Goal: Information Seeking & Learning: Compare options

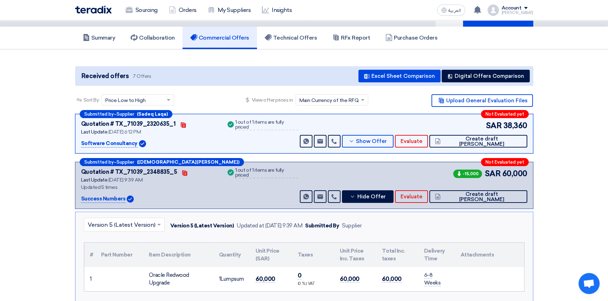
click at [118, 220] on input "text" at bounding box center [121, 226] width 66 height 12
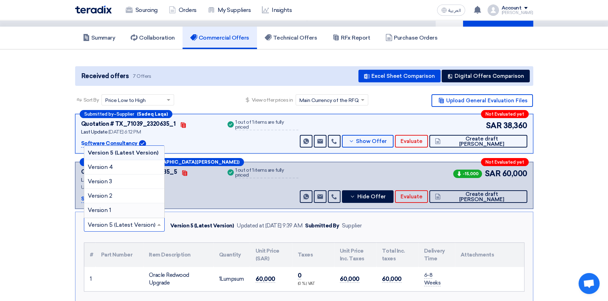
click at [116, 208] on div "Version 1" at bounding box center [124, 210] width 80 height 14
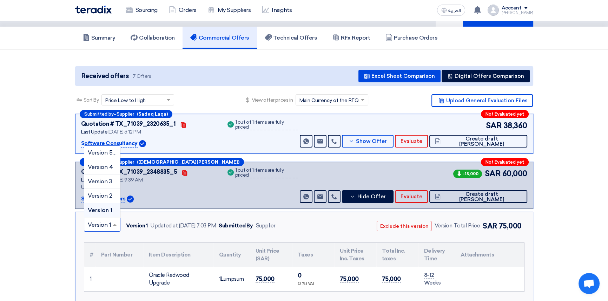
click at [105, 223] on input "text" at bounding box center [99, 226] width 22 height 12
click at [103, 193] on span "Version 2" at bounding box center [100, 196] width 25 height 7
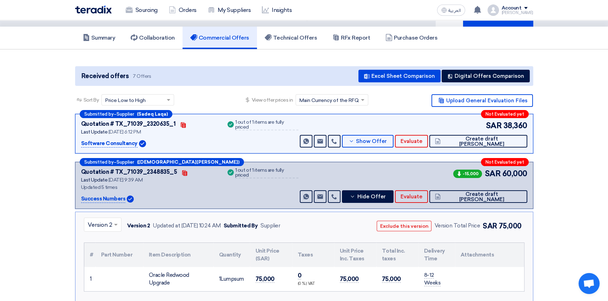
click at [100, 222] on input "text" at bounding box center [99, 226] width 23 height 12
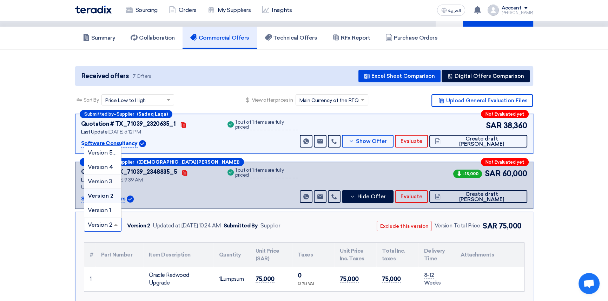
click at [105, 179] on span "Version 3" at bounding box center [100, 181] width 24 height 7
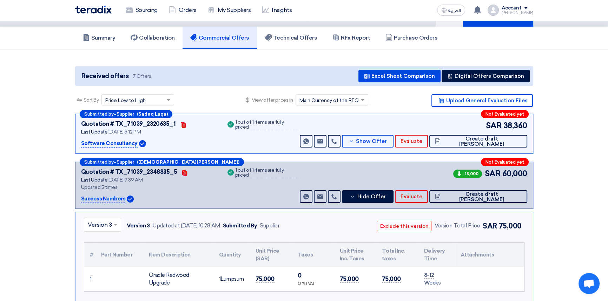
click at [95, 223] on input "text" at bounding box center [99, 226] width 22 height 12
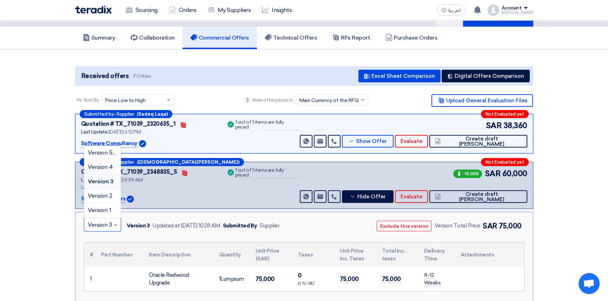
click at [97, 166] on span "Version 4" at bounding box center [100, 167] width 25 height 7
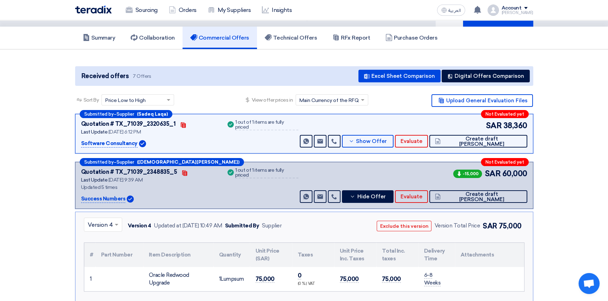
click at [102, 226] on input "text" at bounding box center [100, 226] width 24 height 12
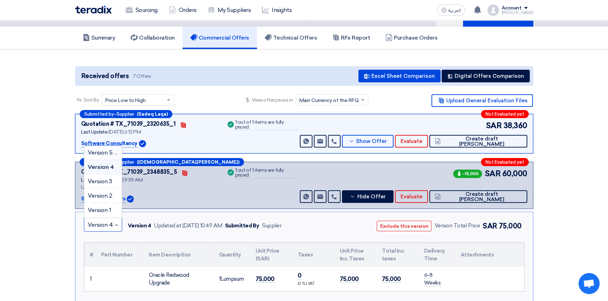
click at [97, 147] on div "Version 5 (Latest Version)" at bounding box center [103, 153] width 38 height 14
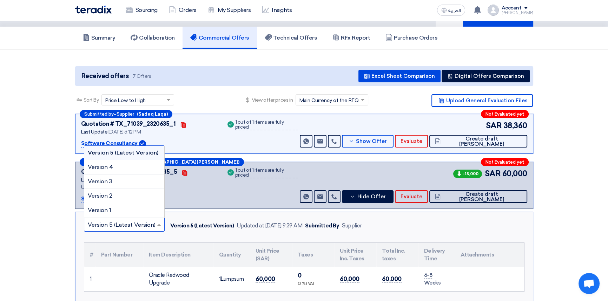
click at [106, 226] on input "text" at bounding box center [121, 226] width 66 height 12
click at [110, 196] on span "Version 2" at bounding box center [100, 196] width 25 height 7
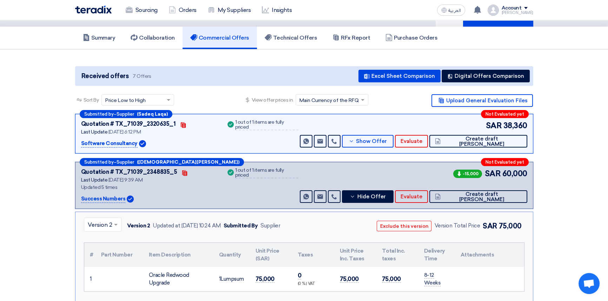
click at [105, 220] on input "text" at bounding box center [99, 226] width 23 height 12
click at [308, 221] on div "× Version 2 Version 2 Updated at [DATE] 10:24 AM Submitted By Supplier Exclude …" at bounding box center [304, 226] width 440 height 16
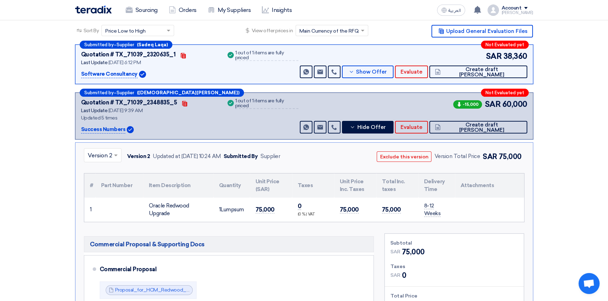
scroll to position [95, 0]
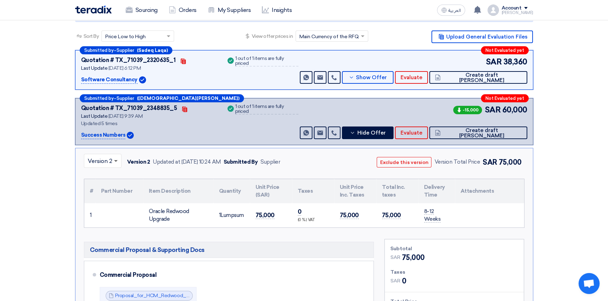
click at [114, 162] on span at bounding box center [116, 161] width 9 height 8
click at [99, 237] on span "Version 1" at bounding box center [100, 235] width 24 height 7
click at [102, 159] on input "text" at bounding box center [99, 162] width 22 height 12
click at [103, 219] on span "Version 2" at bounding box center [100, 220] width 25 height 7
click at [409, 162] on button "Exclude this version" at bounding box center [403, 162] width 55 height 11
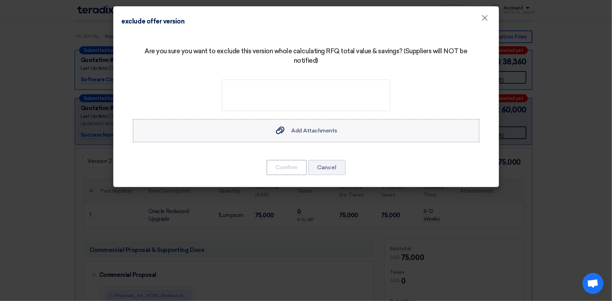
click at [304, 137] on label "Add Attachments Add Attachments" at bounding box center [306, 130] width 347 height 23
click at [0, 0] on input "Add Attachments Add Attachments" at bounding box center [0, 0] width 0 height 0
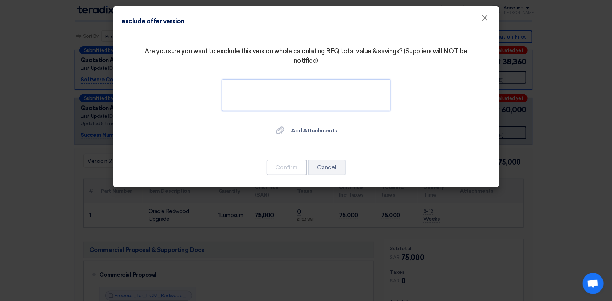
click at [297, 96] on textarea at bounding box center [306, 96] width 168 height 32
drag, startPoint x: 331, startPoint y: 86, endPoint x: 263, endPoint y: 88, distance: 67.7
click at [266, 86] on textarea at bounding box center [306, 96] width 168 height 32
paste textarea "etition"
type textarea "Repetition"
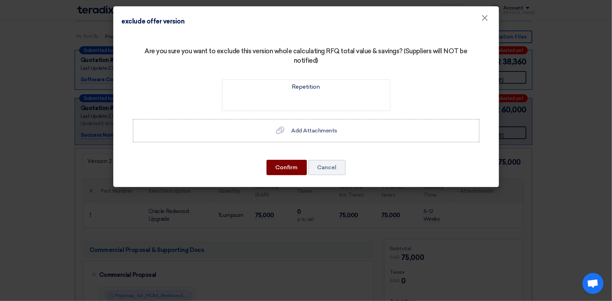
click at [283, 168] on button "Confirm" at bounding box center [287, 167] width 40 height 15
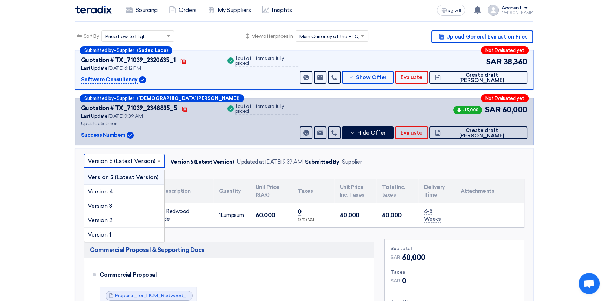
click at [98, 161] on input "text" at bounding box center [121, 162] width 66 height 12
click at [110, 221] on span "Version 2" at bounding box center [100, 220] width 25 height 7
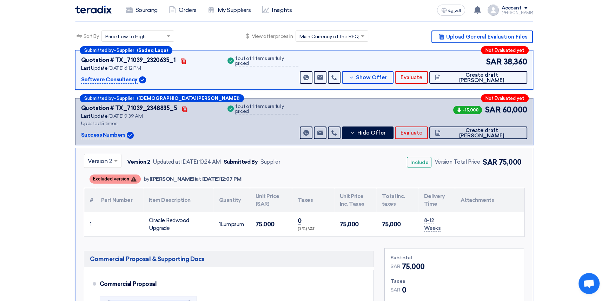
click at [103, 165] on input "text" at bounding box center [99, 162] width 23 height 12
click at [99, 205] on span "Version 3" at bounding box center [100, 206] width 24 height 7
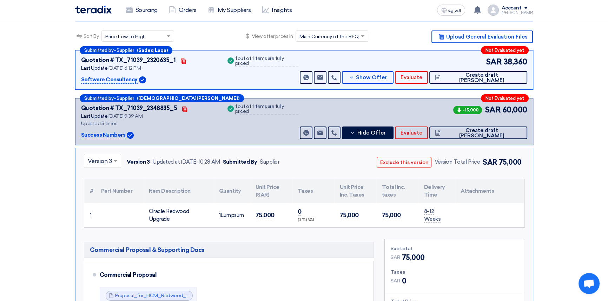
scroll to position [127, 0]
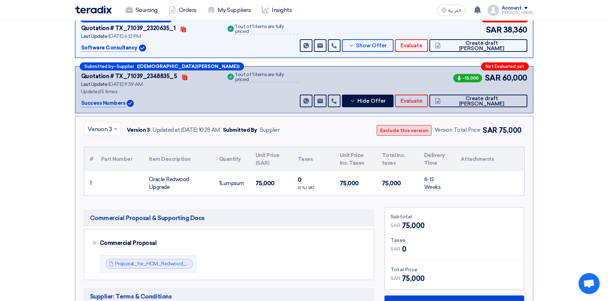
click at [409, 129] on button "Exclude this version" at bounding box center [403, 130] width 55 height 11
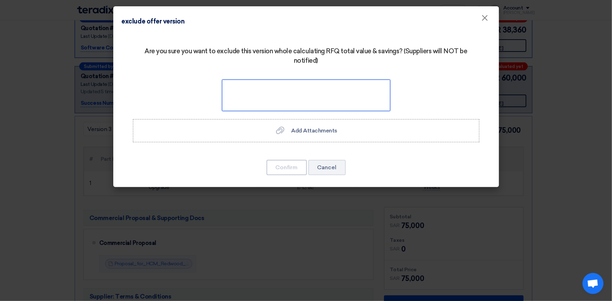
click at [303, 91] on textarea at bounding box center [306, 96] width 168 height 32
paste textarea "Repetition"
type textarea "Repetition"
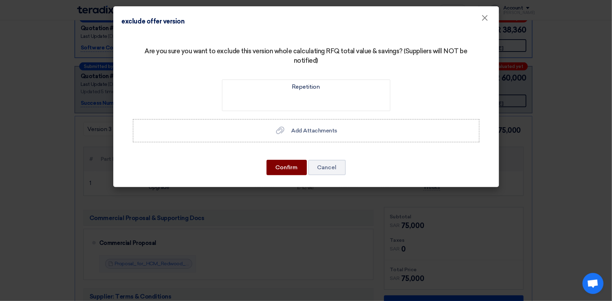
click at [290, 166] on button "Confirm" at bounding box center [287, 167] width 40 height 15
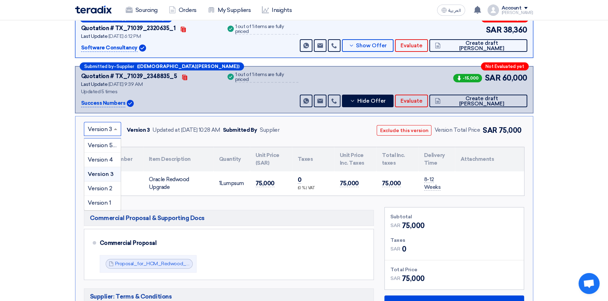
click at [101, 128] on input "text" at bounding box center [99, 130] width 22 height 12
click at [100, 158] on span "Version 4" at bounding box center [100, 159] width 25 height 7
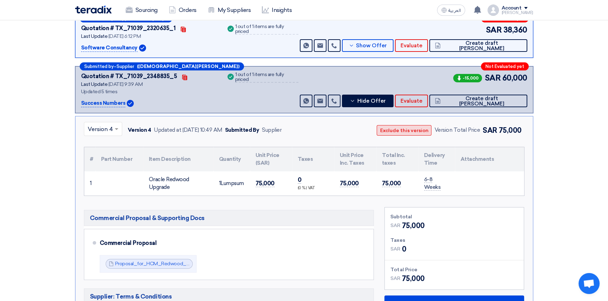
click at [401, 131] on button "Exclude this version" at bounding box center [403, 130] width 55 height 11
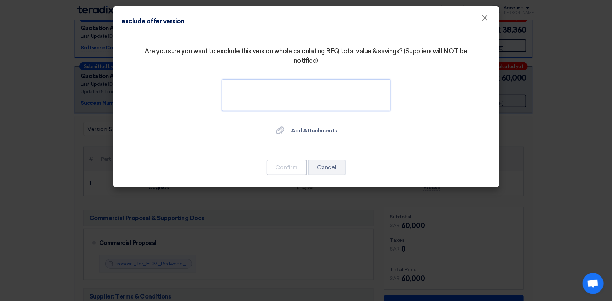
click at [287, 100] on textarea at bounding box center [306, 96] width 168 height 32
paste textarea "Repetition"
type textarea "Repetition"
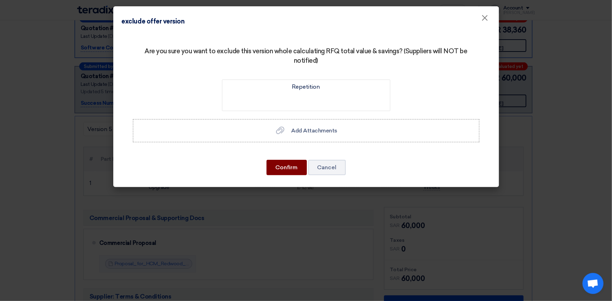
click at [288, 170] on button "Confirm" at bounding box center [287, 167] width 40 height 15
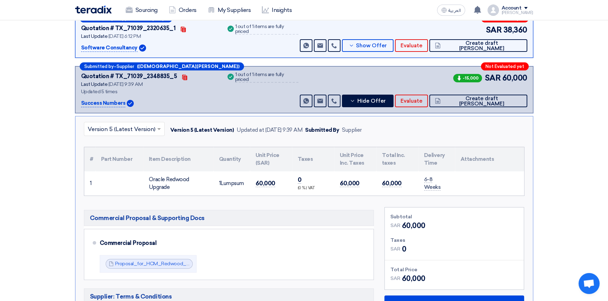
click at [117, 132] on input "text" at bounding box center [121, 130] width 66 height 12
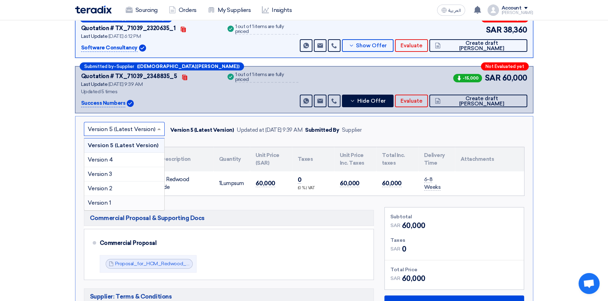
click at [109, 203] on span "Version 1" at bounding box center [100, 203] width 24 height 7
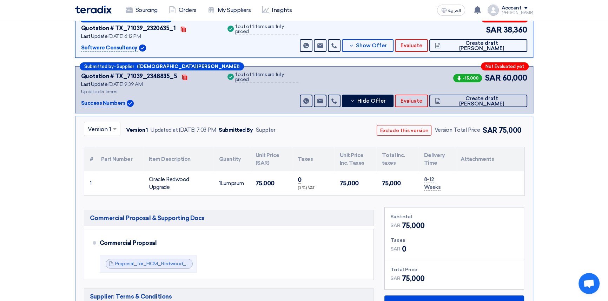
click at [106, 129] on input "text" at bounding box center [99, 130] width 22 height 12
click at [102, 186] on span "Version 2" at bounding box center [100, 188] width 25 height 7
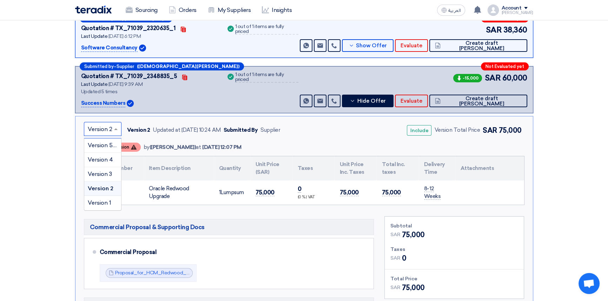
click at [100, 129] on input "text" at bounding box center [99, 130] width 23 height 12
click at [102, 172] on span "Version 3" at bounding box center [100, 174] width 24 height 7
click at [103, 127] on input "text" at bounding box center [99, 130] width 22 height 12
click at [103, 159] on span "Version 4" at bounding box center [100, 159] width 25 height 7
click at [103, 124] on input "text" at bounding box center [100, 130] width 24 height 12
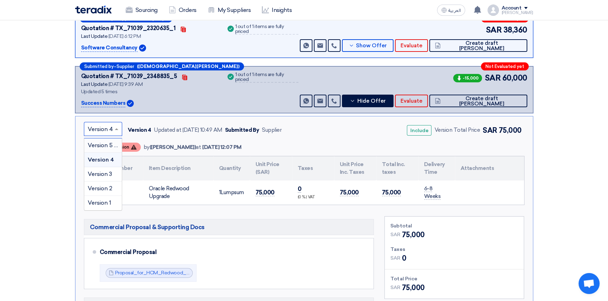
click at [102, 144] on span "Version 5 (Latest Version)" at bounding box center [122, 145] width 68 height 7
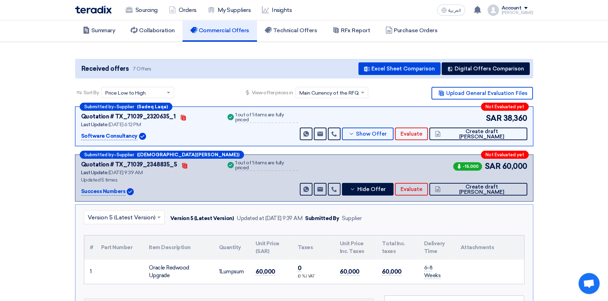
scroll to position [0, 0]
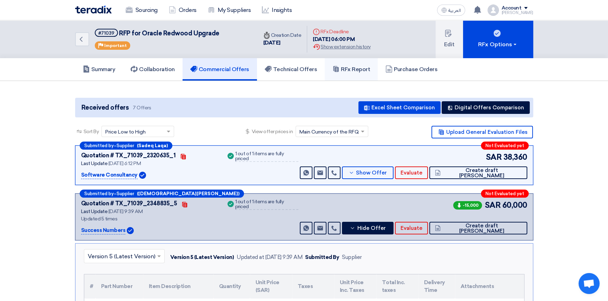
click at [348, 67] on h5 "RFx Report" at bounding box center [351, 69] width 38 height 7
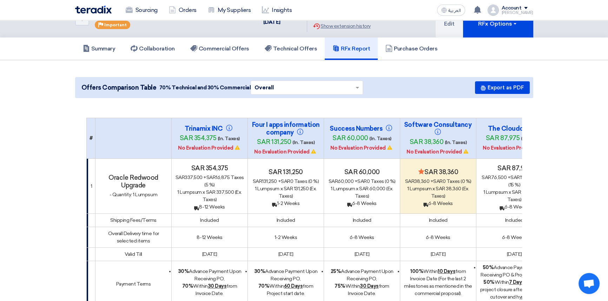
scroll to position [64, 0]
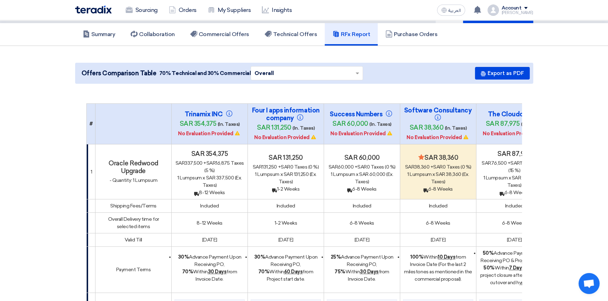
scroll to position [0, 0]
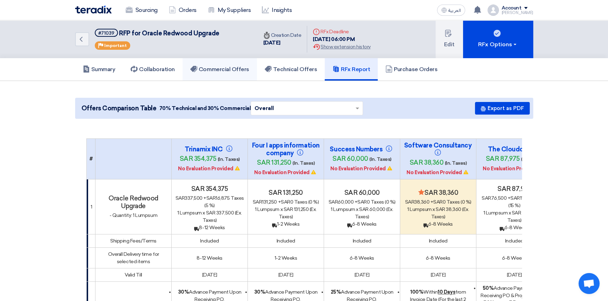
click at [226, 65] on link "Commercial Offers" at bounding box center [219, 69] width 74 height 22
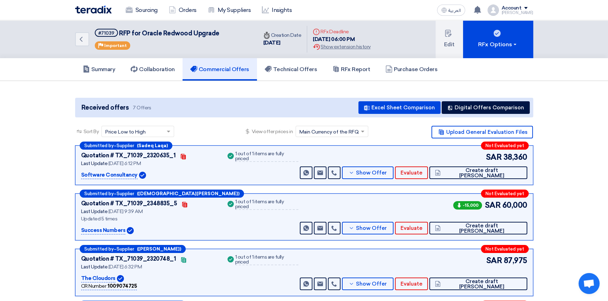
click at [556, 160] on section "Received offers 7 Offers Excel Sheet Comparison Digital Offers Comparison Sort …" at bounding box center [304, 282] width 608 height 402
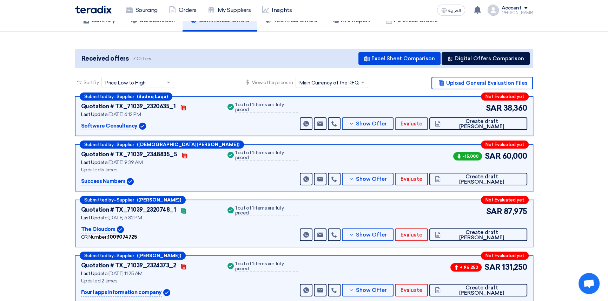
scroll to position [95, 0]
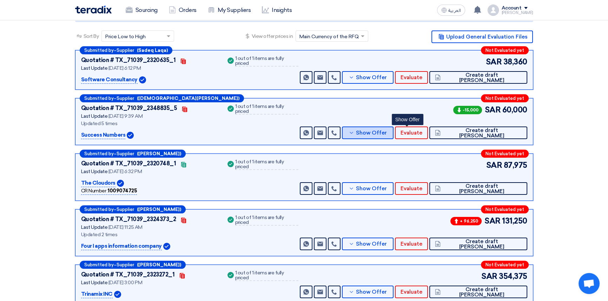
click at [394, 136] on button "Show Offer" at bounding box center [368, 133] width 52 height 13
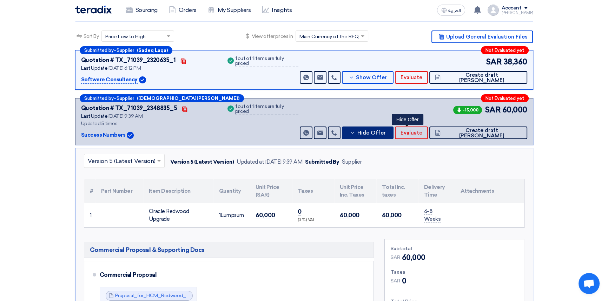
click at [385, 135] on span "Hide Offer" at bounding box center [371, 133] width 28 height 5
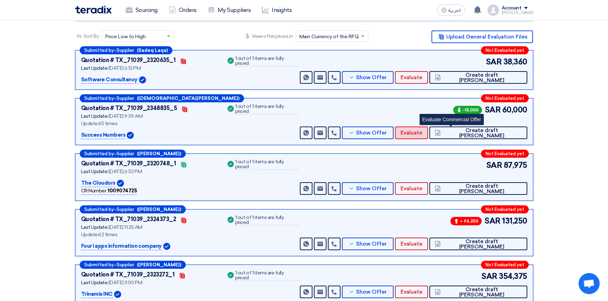
click at [428, 136] on button "Evaluate" at bounding box center [411, 133] width 33 height 13
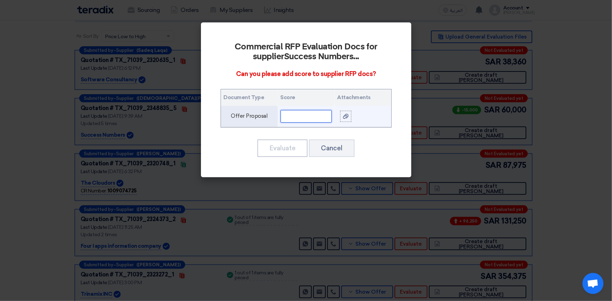
click at [310, 111] on input "text" at bounding box center [306, 116] width 51 height 13
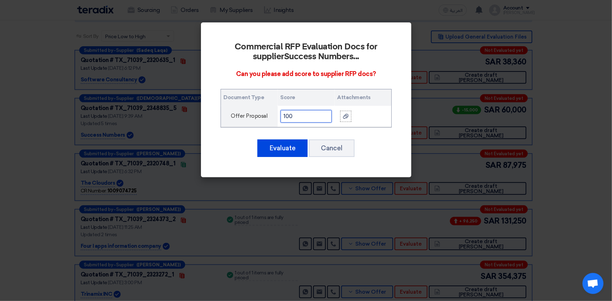
type input "100"
click at [277, 157] on div "Evaluate Cancel" at bounding box center [306, 148] width 171 height 19
click at [278, 152] on button "Evaluate" at bounding box center [283, 149] width 50 height 18
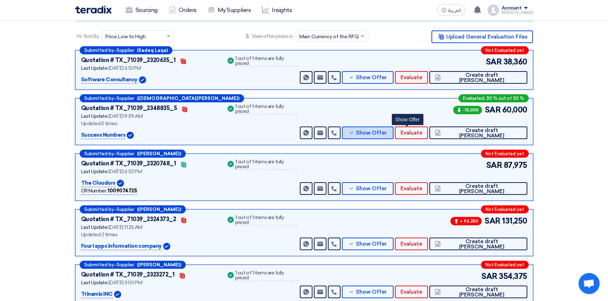
click at [387, 131] on span "Show Offer" at bounding box center [371, 133] width 31 height 5
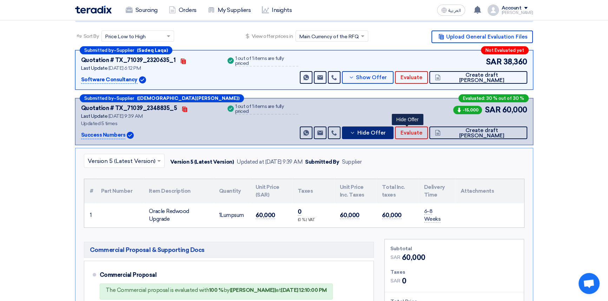
click at [385, 131] on span "Hide Offer" at bounding box center [371, 133] width 28 height 5
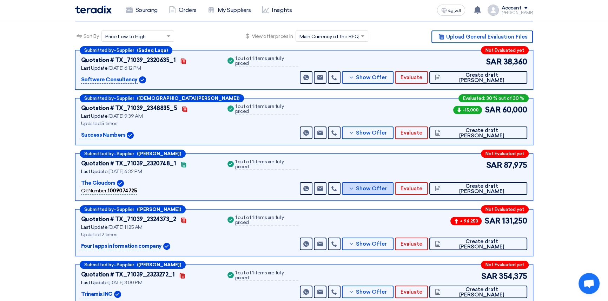
click at [387, 191] on span "Show Offer" at bounding box center [371, 188] width 31 height 5
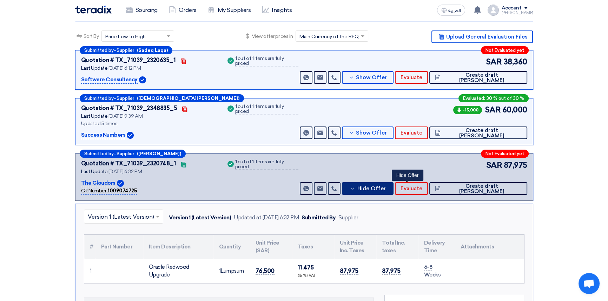
click at [385, 191] on span "Hide Offer" at bounding box center [371, 188] width 28 height 5
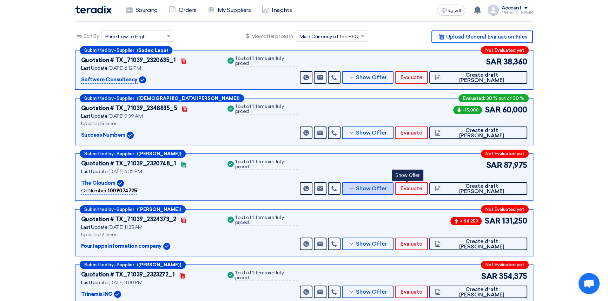
click at [387, 191] on span "Show Offer" at bounding box center [371, 188] width 31 height 5
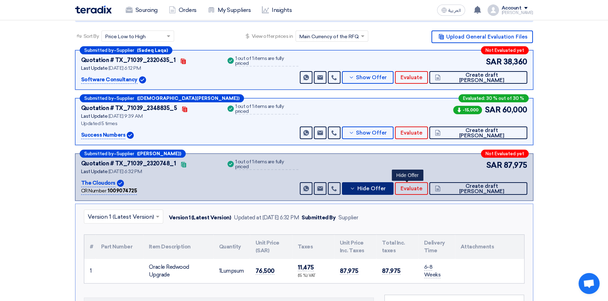
click at [385, 191] on span "Hide Offer" at bounding box center [371, 188] width 28 height 5
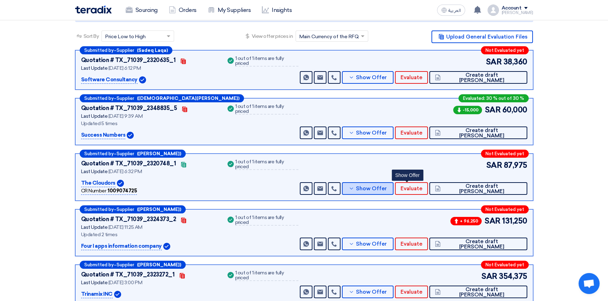
click at [387, 190] on span "Show Offer" at bounding box center [371, 188] width 31 height 5
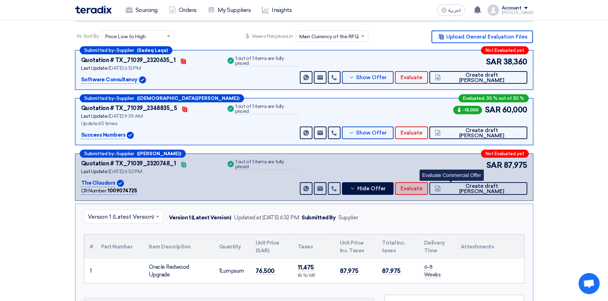
click at [422, 189] on span "Evaluate" at bounding box center [411, 188] width 22 height 5
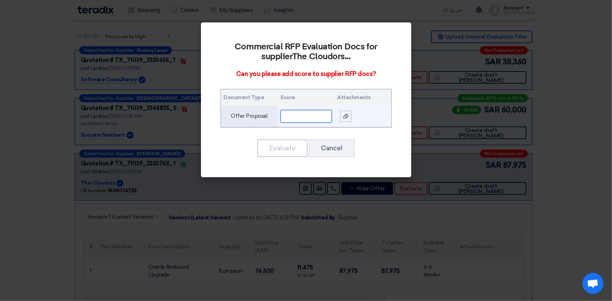
click at [298, 118] on input "text" at bounding box center [306, 116] width 51 height 13
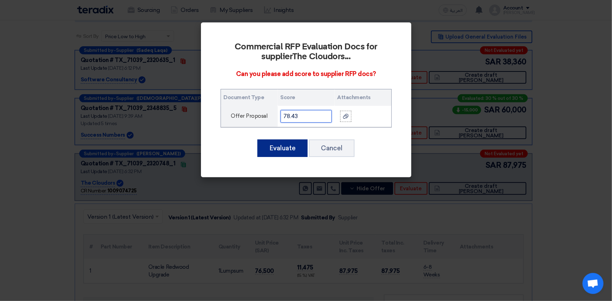
type input "78.43"
click at [278, 149] on button "Evaluate" at bounding box center [283, 149] width 50 height 18
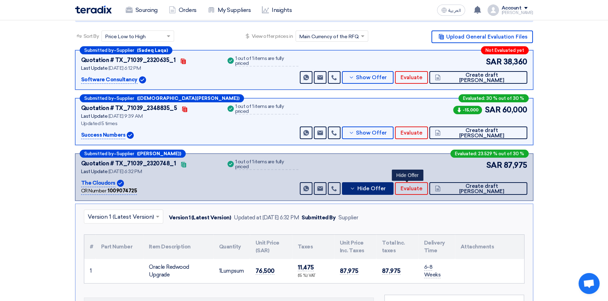
click at [385, 187] on span "Hide Offer" at bounding box center [371, 188] width 28 height 5
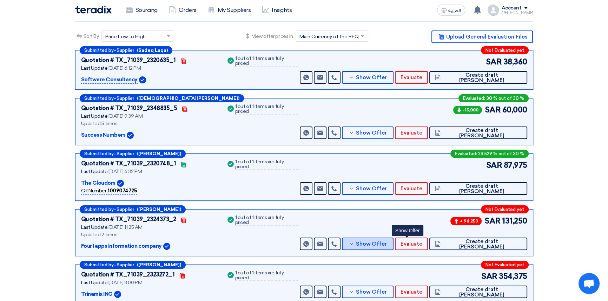
click at [387, 245] on span "Show Offer" at bounding box center [371, 244] width 31 height 5
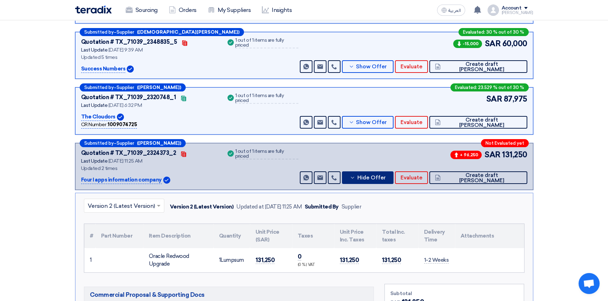
scroll to position [159, 0]
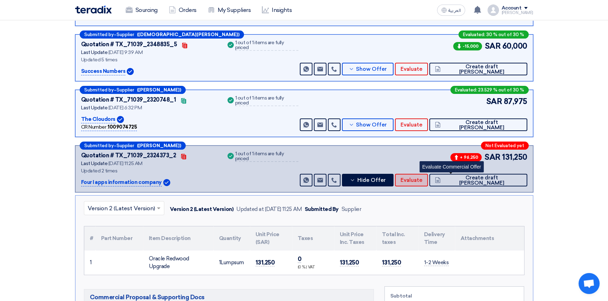
click at [422, 182] on span "Evaluate" at bounding box center [411, 180] width 22 height 5
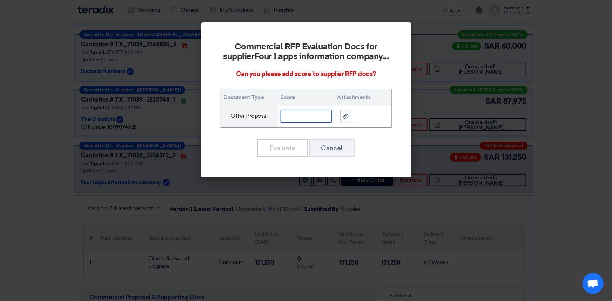
click at [300, 112] on input "text" at bounding box center [306, 116] width 51 height 13
type input "45.72"
click at [289, 148] on button "Evaluate" at bounding box center [283, 149] width 50 height 18
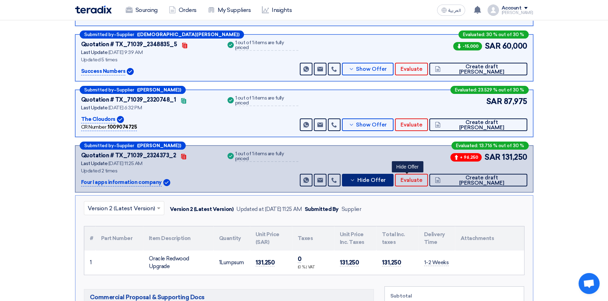
click at [385, 181] on span "Hide Offer" at bounding box center [371, 180] width 28 height 5
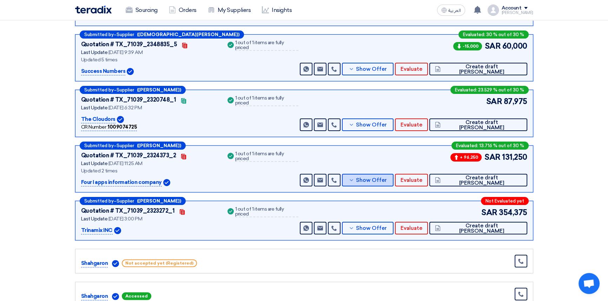
scroll to position [191, 0]
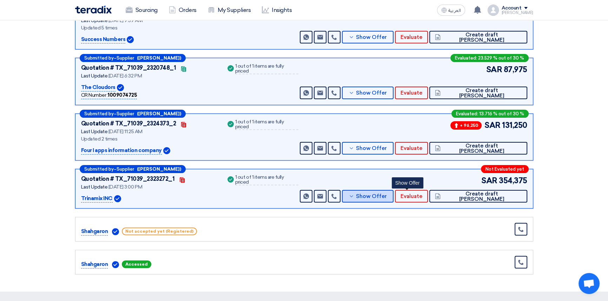
click at [387, 198] on span "Show Offer" at bounding box center [371, 196] width 31 height 5
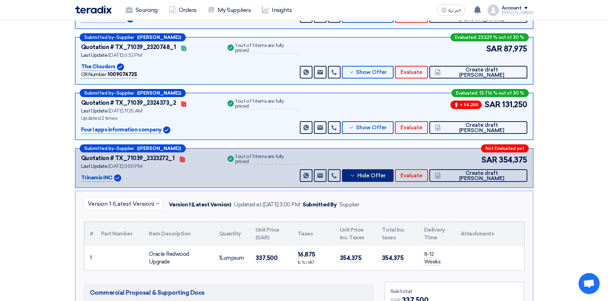
scroll to position [223, 0]
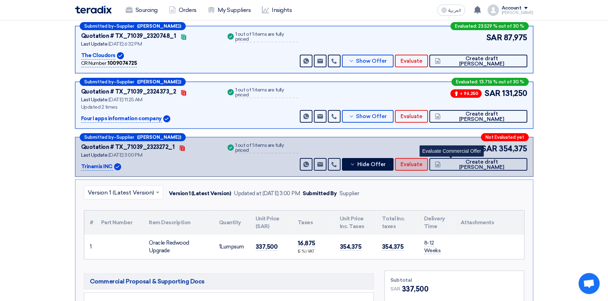
click at [422, 164] on span "Evaluate" at bounding box center [411, 164] width 22 height 5
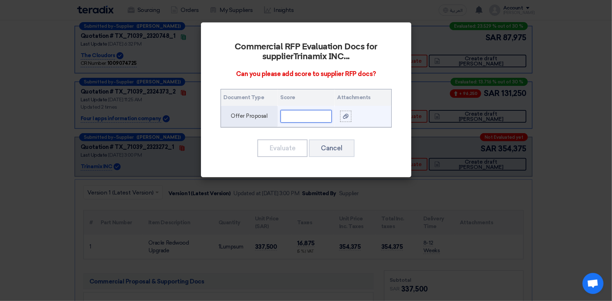
click at [311, 117] on input "text" at bounding box center [306, 116] width 51 height 13
type input "17.78"
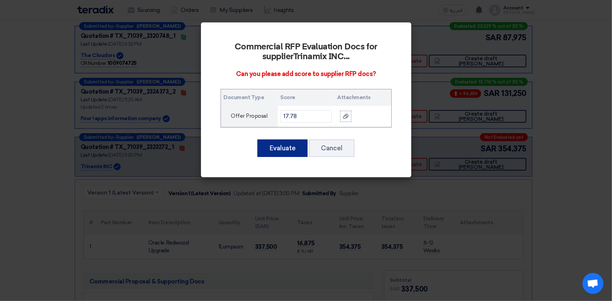
click at [284, 147] on button "Evaluate" at bounding box center [283, 149] width 50 height 18
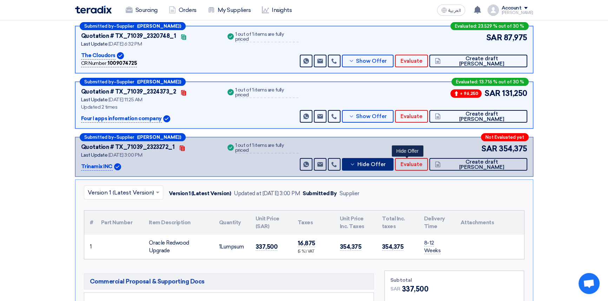
click at [385, 165] on span "Hide Offer" at bounding box center [371, 164] width 28 height 5
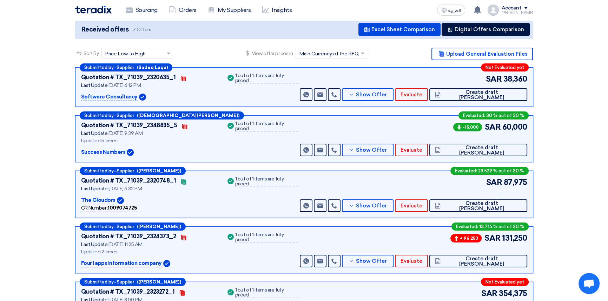
scroll to position [64, 0]
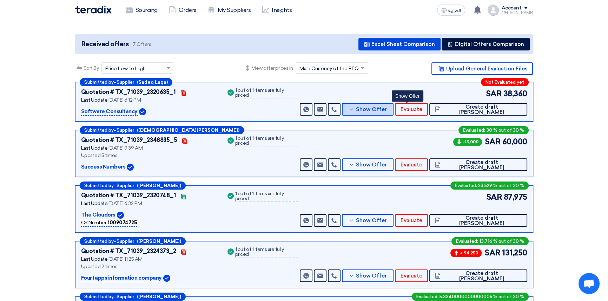
click at [387, 111] on span "Show Offer" at bounding box center [371, 109] width 31 height 5
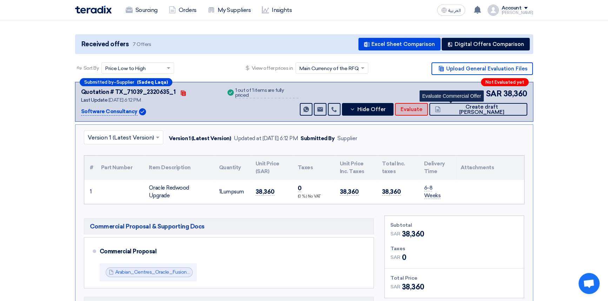
click at [422, 107] on span "Evaluate" at bounding box center [411, 109] width 22 height 5
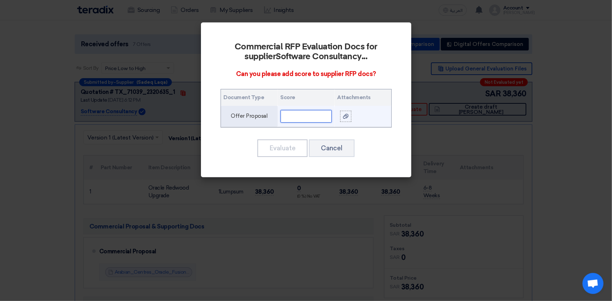
click at [303, 118] on input "text" at bounding box center [306, 116] width 51 height 13
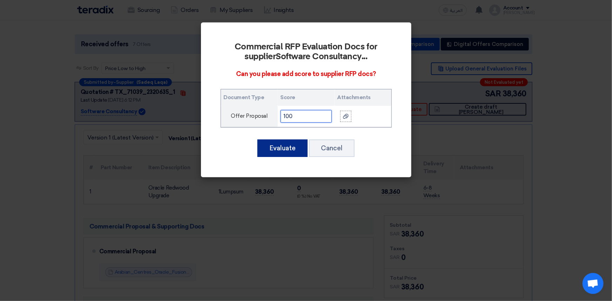
type input "100"
click at [266, 150] on button "Evaluate" at bounding box center [283, 149] width 50 height 18
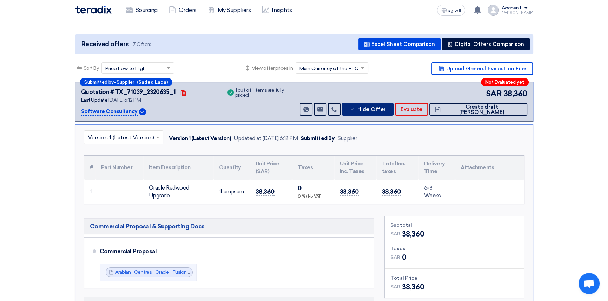
click at [385, 110] on span "Hide Offer" at bounding box center [371, 109] width 28 height 5
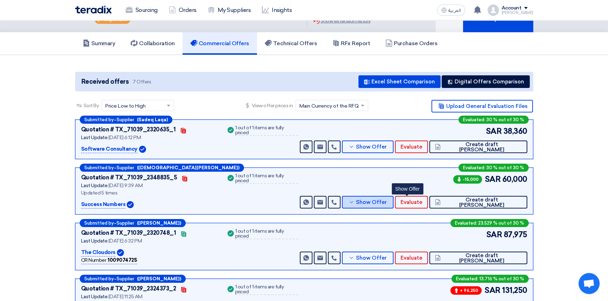
scroll to position [0, 0]
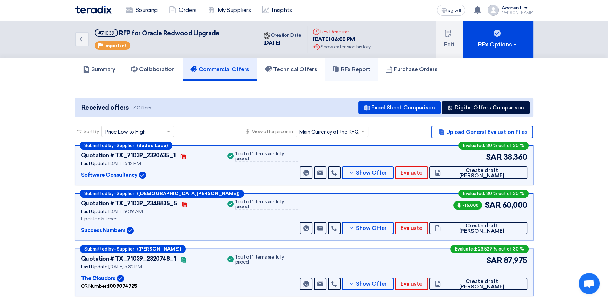
click at [356, 66] on h5 "RFx Report" at bounding box center [351, 69] width 38 height 7
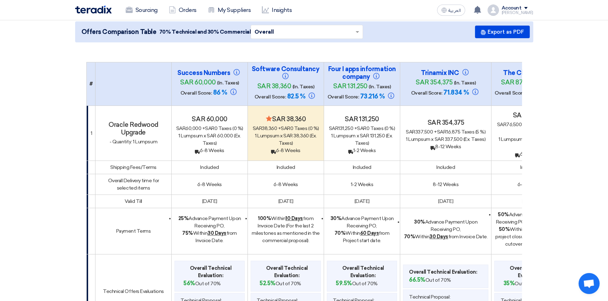
scroll to position [64, 0]
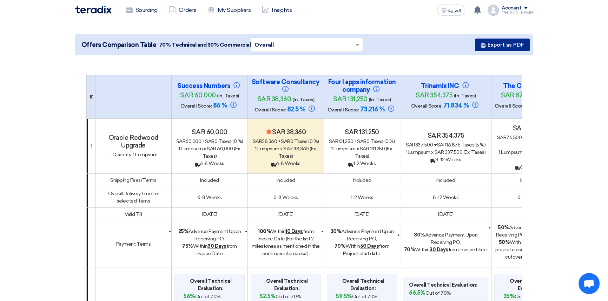
click at [501, 42] on button "Export as PDF" at bounding box center [502, 45] width 55 height 13
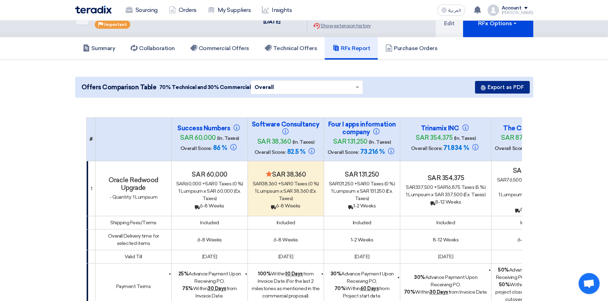
scroll to position [0, 0]
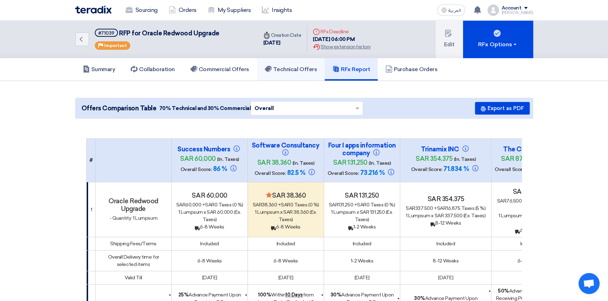
click at [309, 69] on h5 "Technical Offers" at bounding box center [291, 69] width 52 height 7
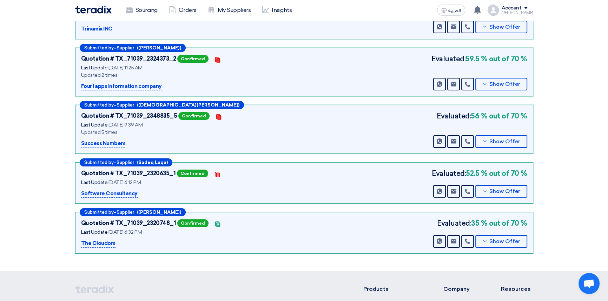
scroll to position [127, 0]
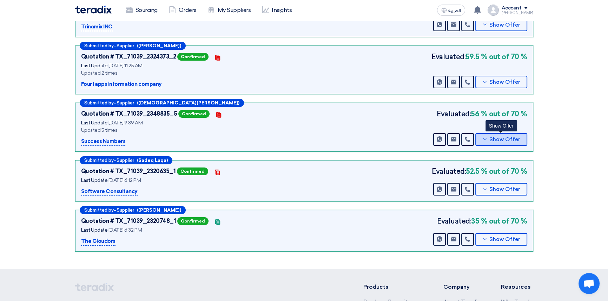
click at [511, 141] on button "Show Offer" at bounding box center [501, 139] width 52 height 13
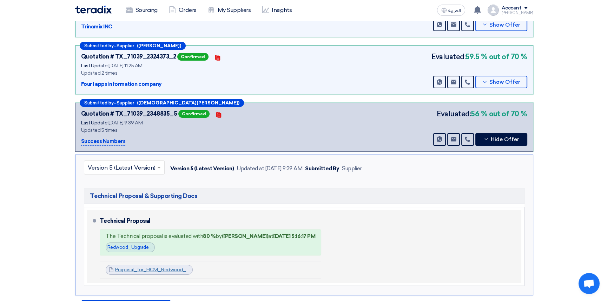
click at [161, 269] on link "Proposal_for_HCM_Redwood_Technical_Response_v_1756712946081.pdf" at bounding box center [199, 270] width 169 height 6
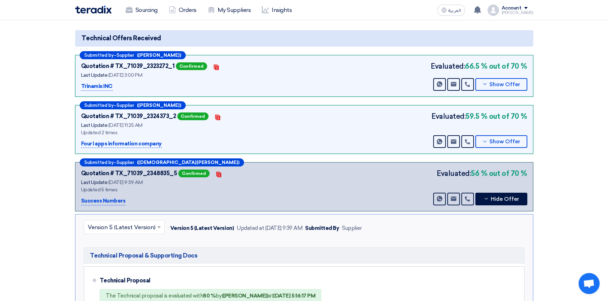
scroll to position [0, 0]
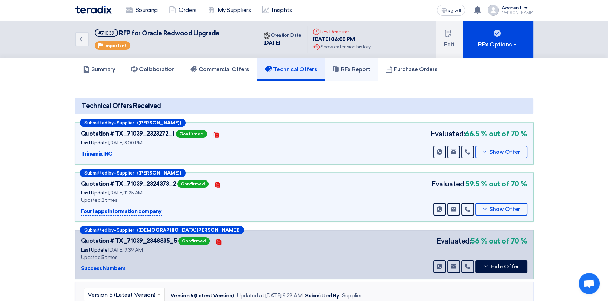
drag, startPoint x: 355, startPoint y: 71, endPoint x: 385, endPoint y: 95, distance: 38.4
click at [355, 71] on h5 "RFx Report" at bounding box center [351, 69] width 38 height 7
